Goal: Task Accomplishment & Management: Use online tool/utility

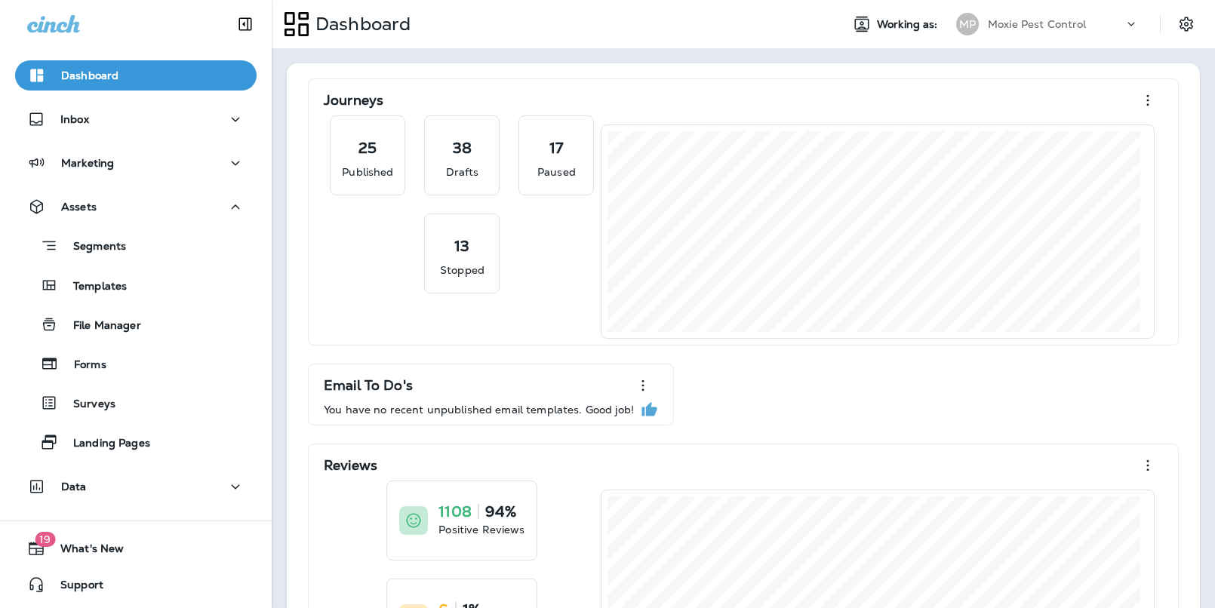
click at [1003, 28] on p "Moxie Pest Control" at bounding box center [1037, 24] width 99 height 12
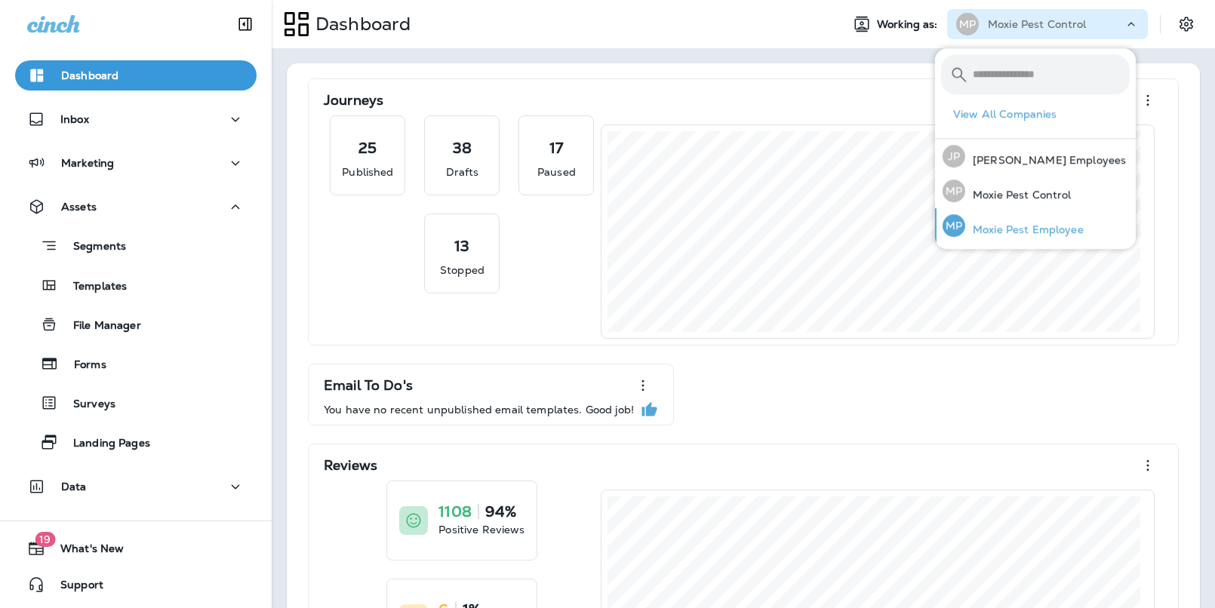
click at [979, 223] on p "Moxie Pest Employee" at bounding box center [1024, 229] width 118 height 12
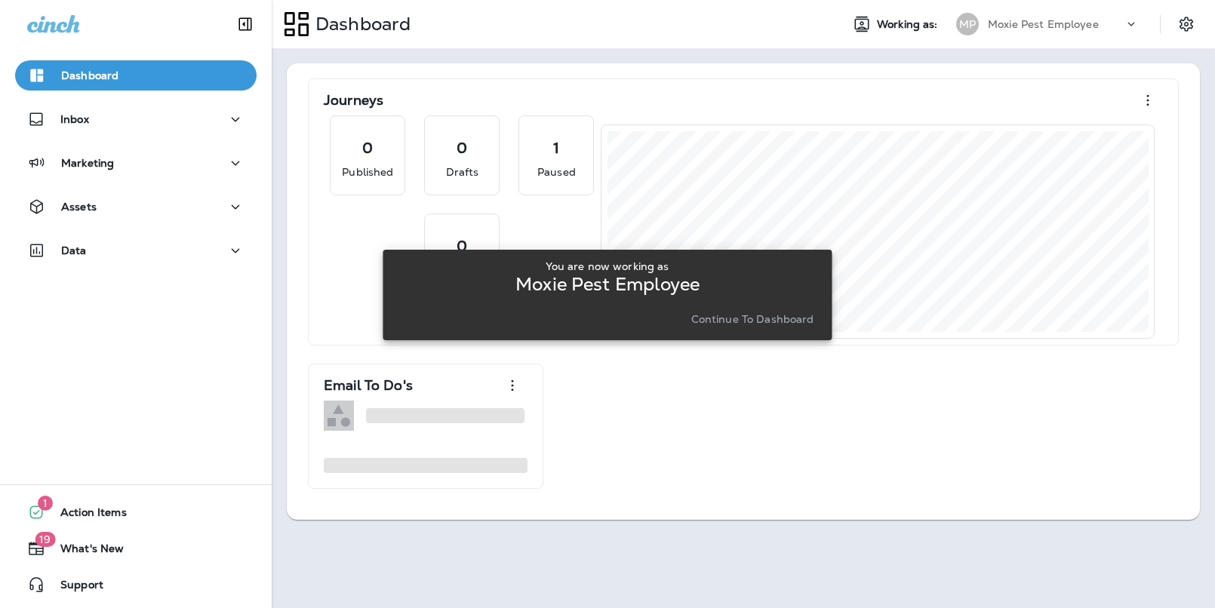
click at [794, 307] on div "You are now working as Moxie Pest Employee Continue to Dashboard" at bounding box center [607, 294] width 425 height 69
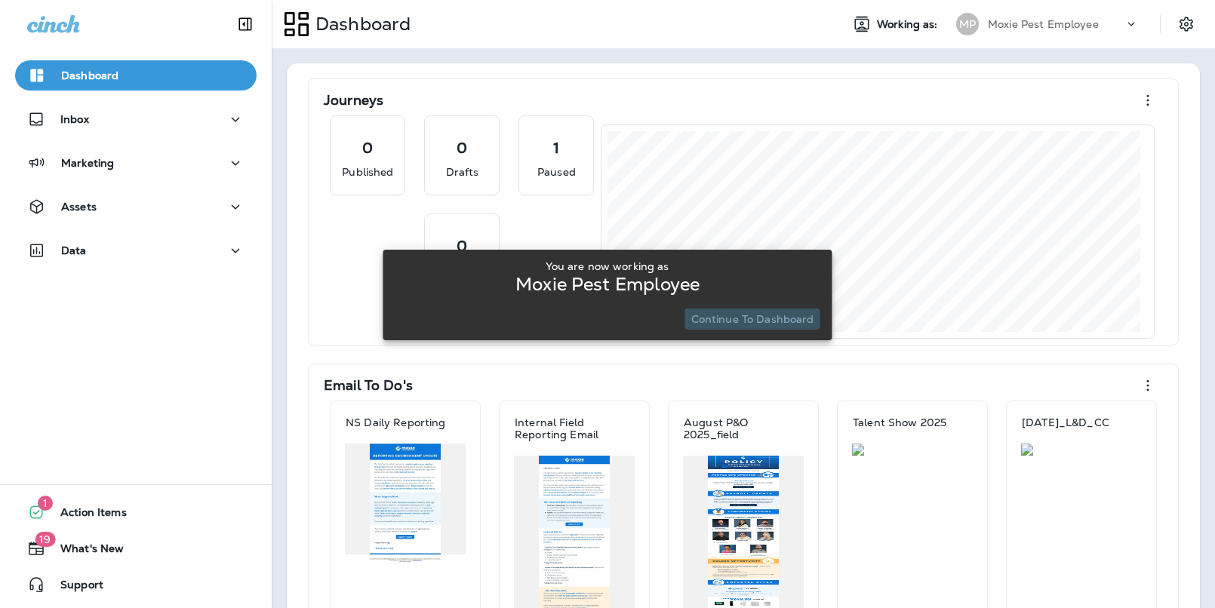
click at [776, 321] on p "Continue to Dashboard" at bounding box center [752, 319] width 123 height 12
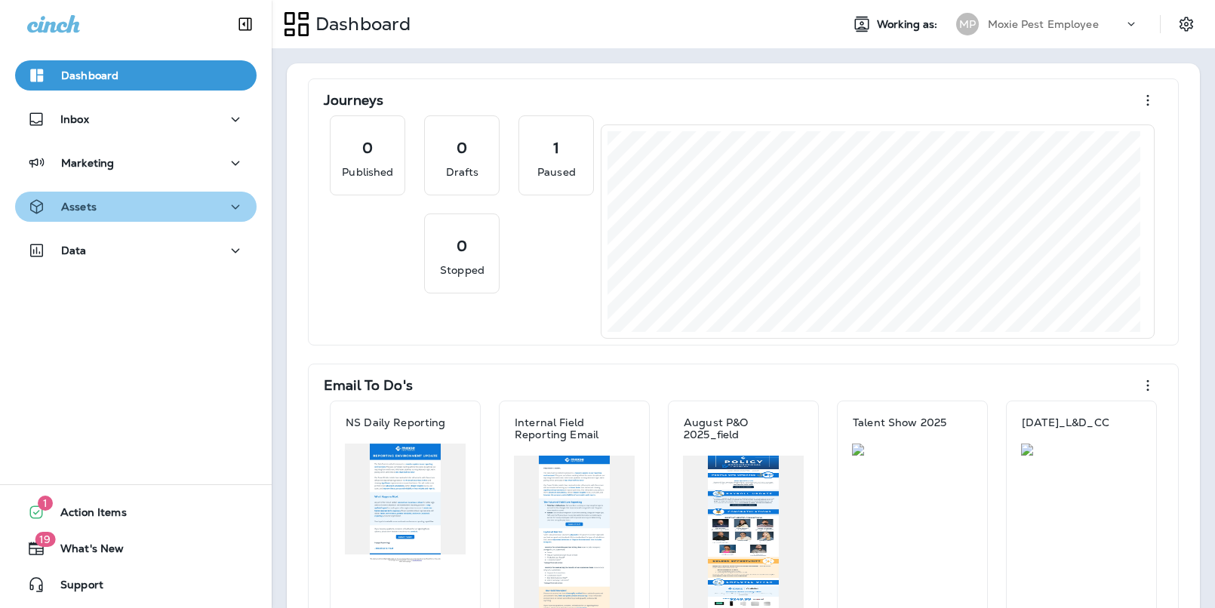
click at [147, 218] on button "Assets" at bounding box center [135, 207] width 241 height 30
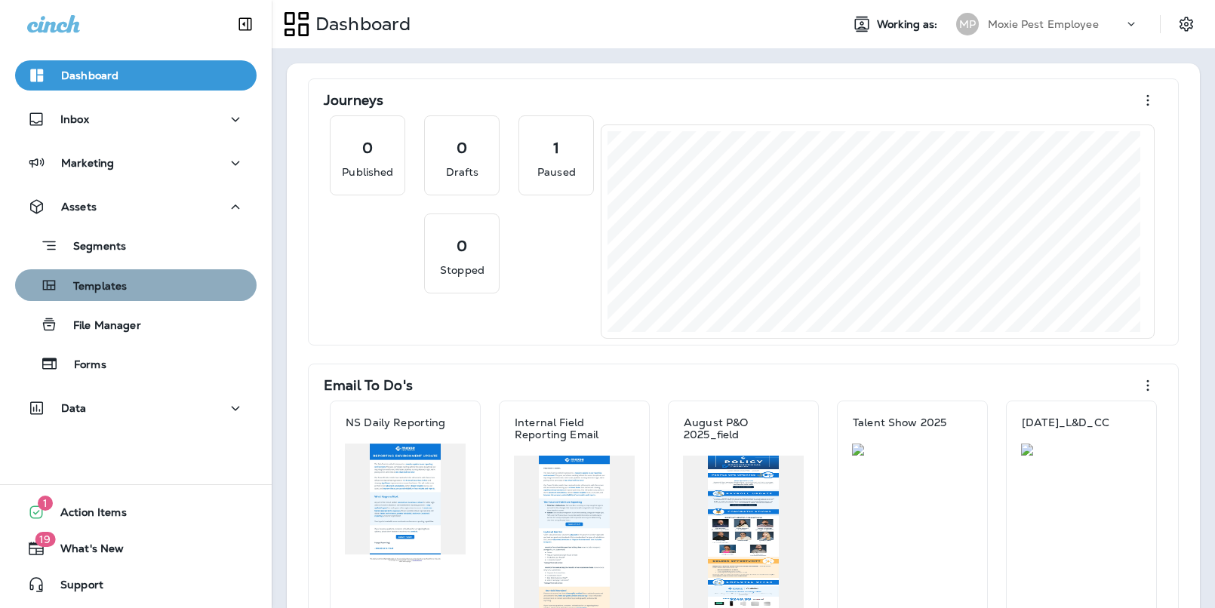
click at [138, 296] on button "Templates" at bounding box center [135, 285] width 241 height 32
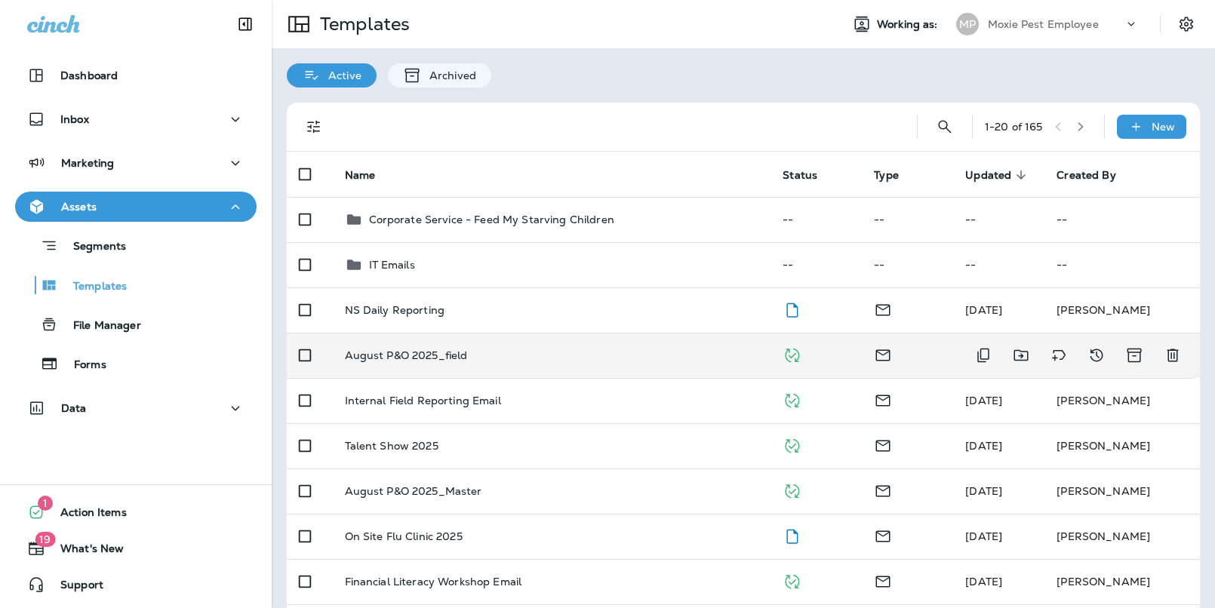
scroll to position [32, 0]
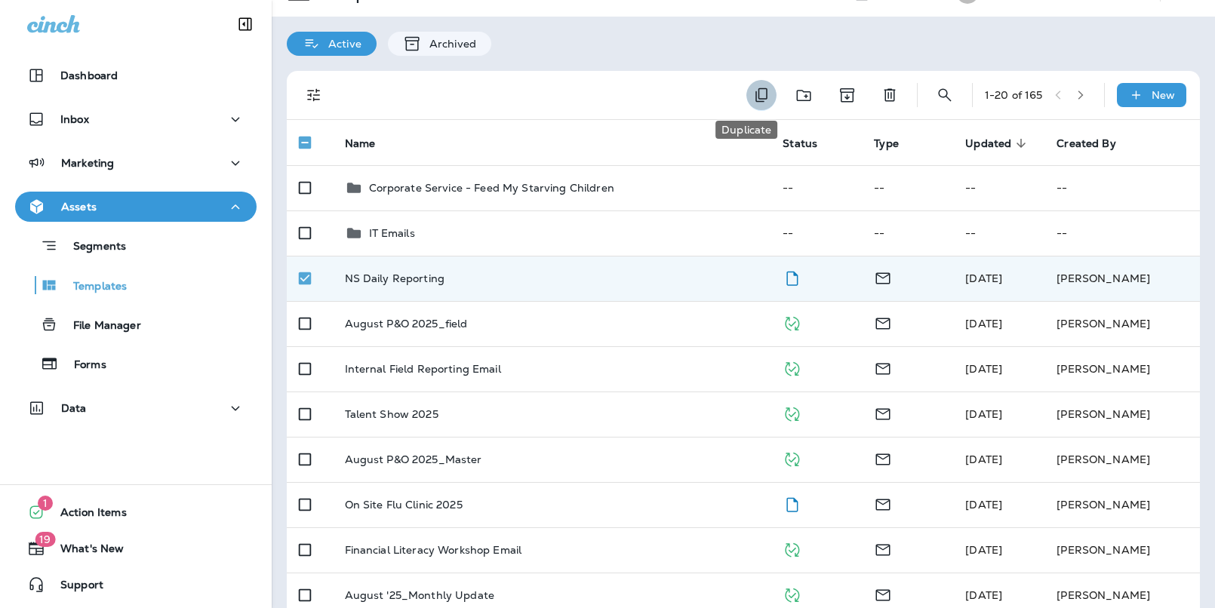
click at [755, 100] on icon "Duplicate" at bounding box center [761, 95] width 12 height 14
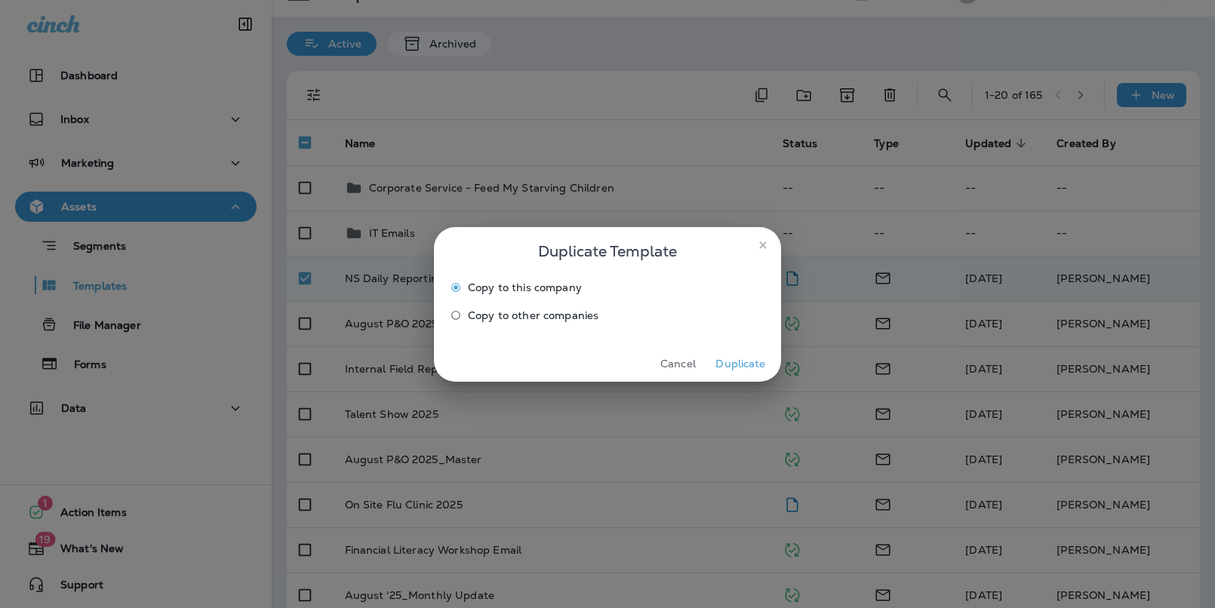
click at [727, 363] on button "Duplicate" at bounding box center [740, 363] width 57 height 23
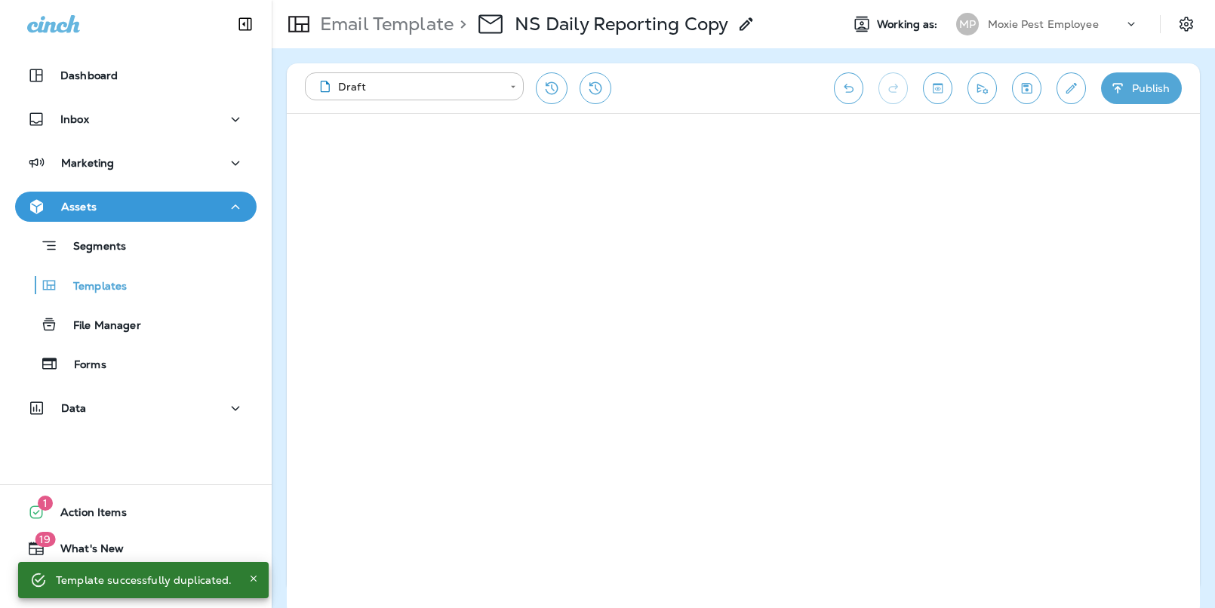
click at [754, 22] on icon at bounding box center [746, 24] width 18 height 18
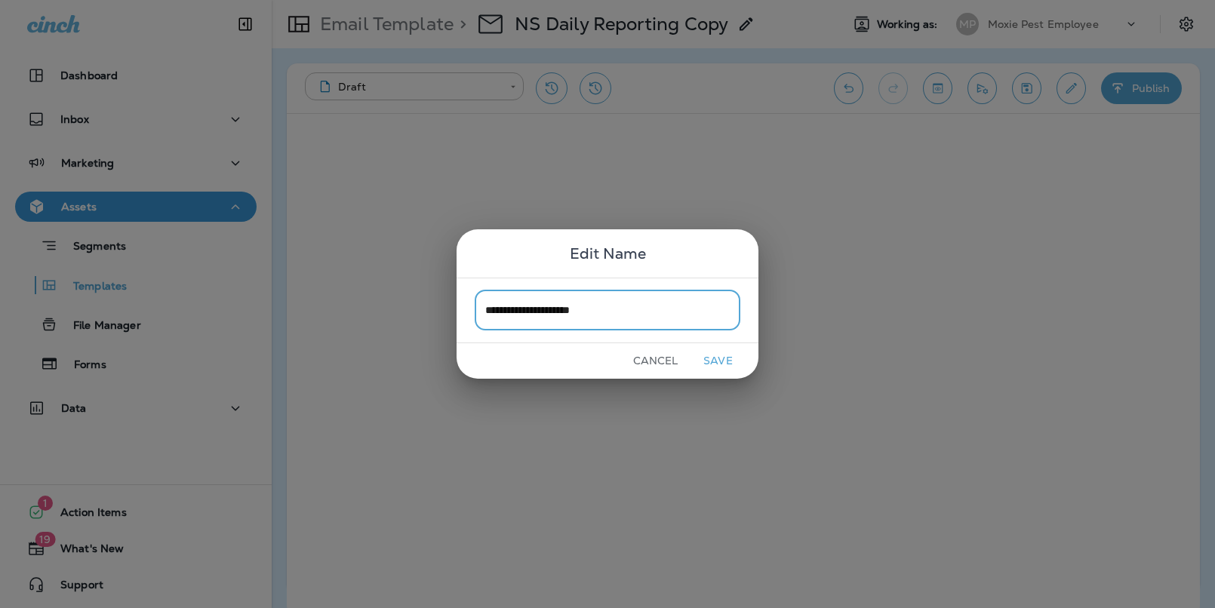
type input "**********"
click at [717, 361] on button "Save" at bounding box center [718, 360] width 57 height 23
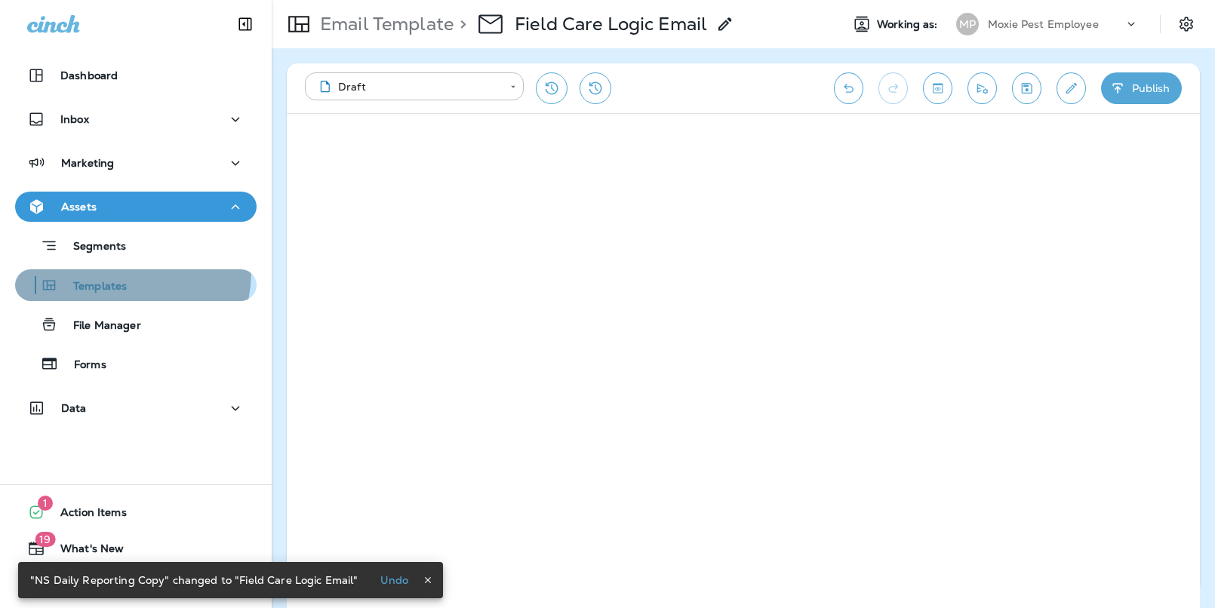
click at [115, 272] on button "Templates" at bounding box center [135, 285] width 241 height 32
